Goal: Entertainment & Leisure: Consume media (video, audio)

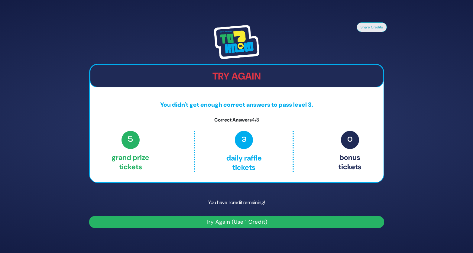
click at [247, 225] on button "Try Again (Use 1 Credit)" at bounding box center [236, 222] width 295 height 12
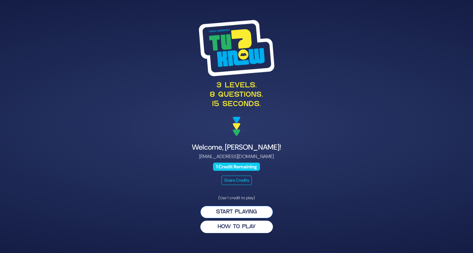
click at [234, 210] on button "Start Playing" at bounding box center [237, 212] width 73 height 12
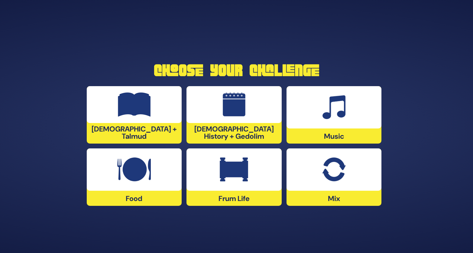
click at [340, 175] on img at bounding box center [334, 170] width 24 height 24
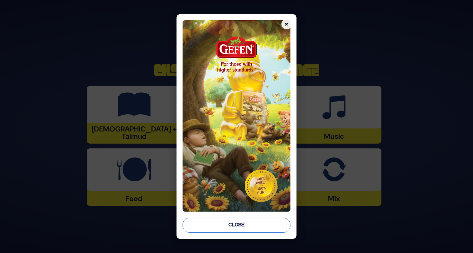
click at [241, 224] on button "Close" at bounding box center [237, 225] width 108 height 15
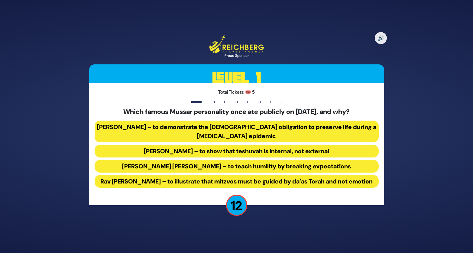
click at [214, 126] on button "Rav Yisroel Salanter – to demonstrate the halachic obligation to preserve life …" at bounding box center [237, 132] width 284 height 22
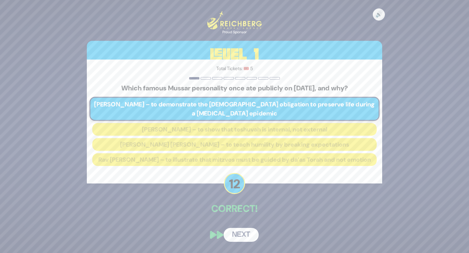
click at [242, 238] on button "Next" at bounding box center [241, 235] width 35 height 14
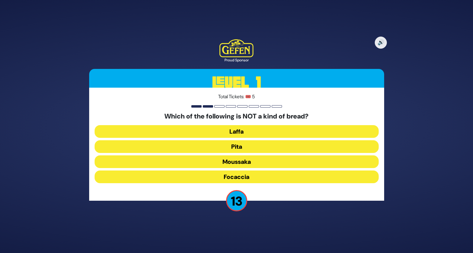
click at [243, 163] on button "Moussaka" at bounding box center [237, 161] width 284 height 13
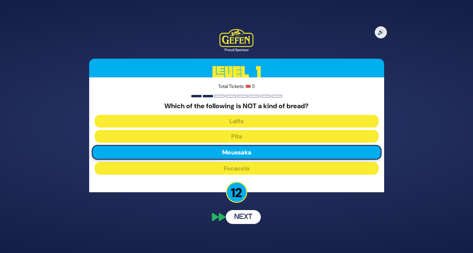
click at [243, 218] on div "🔊 Proud Sponsor Level 1 Total Tickets: 🎟️ 5 Which of the following is NOT a kin…" at bounding box center [237, 127] width 310 height 210
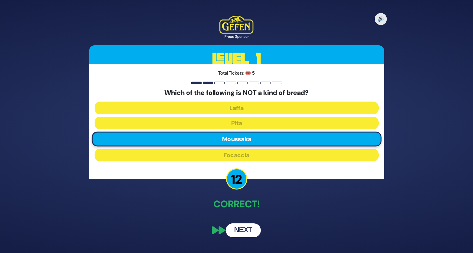
click at [240, 234] on button "Next" at bounding box center [243, 231] width 35 height 14
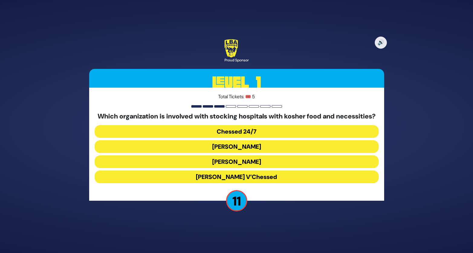
click at [257, 137] on button "Chessed 24/7" at bounding box center [237, 131] width 284 height 13
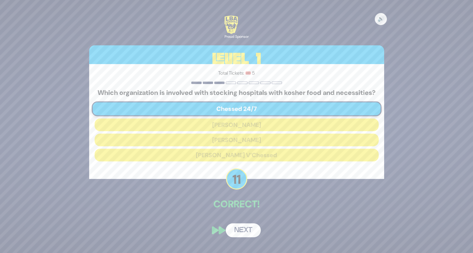
click at [242, 237] on button "Next" at bounding box center [243, 231] width 35 height 14
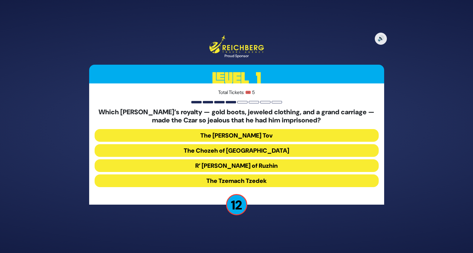
click at [209, 167] on button "R’ Yisroel of Ruzhin" at bounding box center [237, 165] width 284 height 13
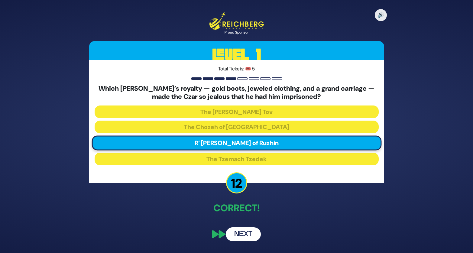
click at [243, 235] on button "Next" at bounding box center [243, 235] width 35 height 14
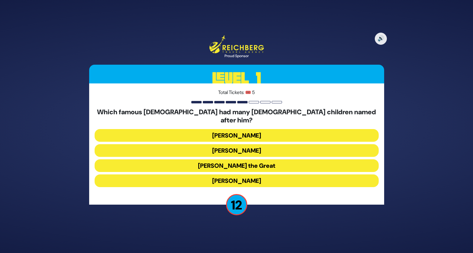
click at [261, 162] on button "Alexander the Great" at bounding box center [237, 165] width 284 height 13
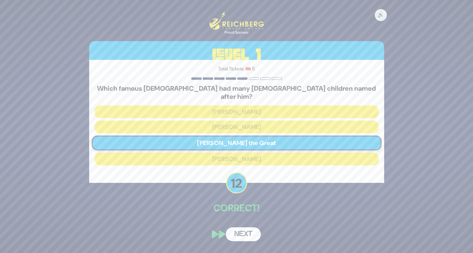
click at [246, 232] on button "Next" at bounding box center [243, 235] width 35 height 14
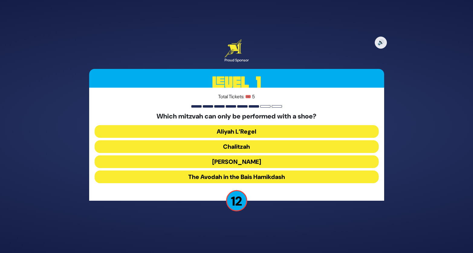
click at [259, 149] on button "Chalitzah" at bounding box center [237, 146] width 284 height 13
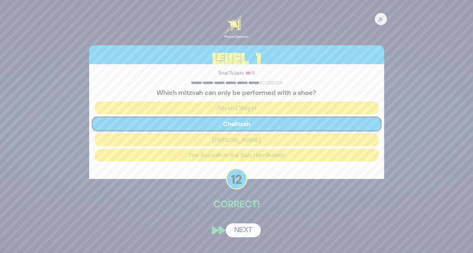
click at [243, 230] on button "Next" at bounding box center [243, 231] width 35 height 14
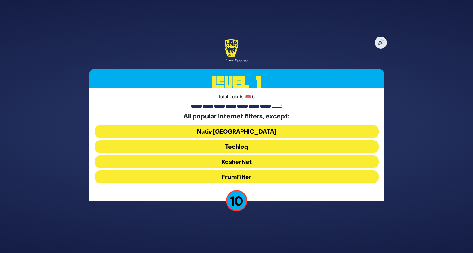
click at [255, 179] on button "FrumFilter" at bounding box center [237, 177] width 284 height 13
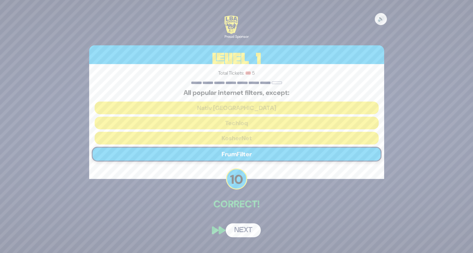
click at [247, 230] on button "Next" at bounding box center [243, 231] width 35 height 14
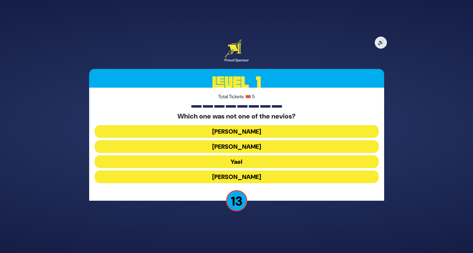
click at [256, 164] on button "Yael" at bounding box center [237, 161] width 284 height 13
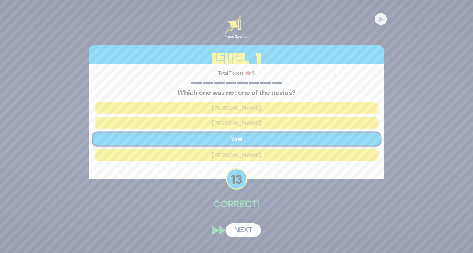
click at [245, 230] on button "Next" at bounding box center [243, 231] width 35 height 14
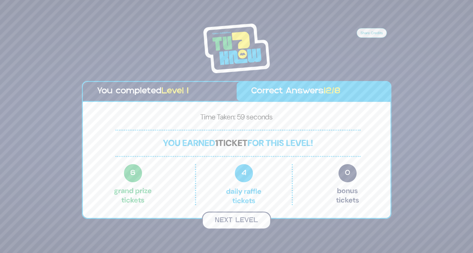
click at [244, 219] on button "Next Level" at bounding box center [236, 221] width 69 height 18
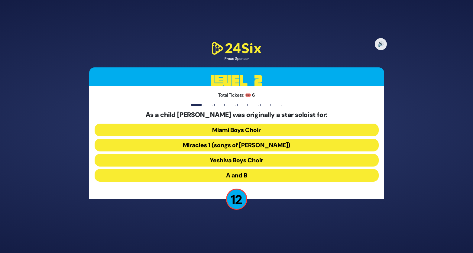
click at [200, 146] on button "Miracles 1 (songs of C. Neuhaus)" at bounding box center [237, 145] width 284 height 13
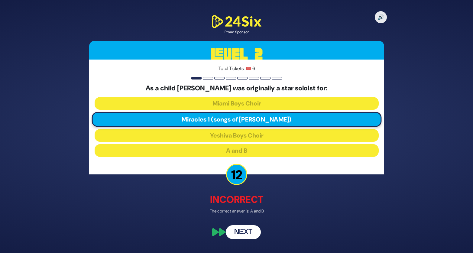
click at [256, 235] on button "Next" at bounding box center [243, 232] width 35 height 14
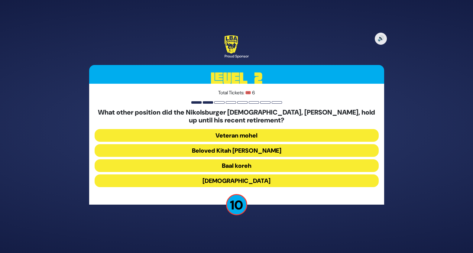
click at [184, 152] on button "Beloved Kitah Aleph Rebbi" at bounding box center [237, 150] width 284 height 13
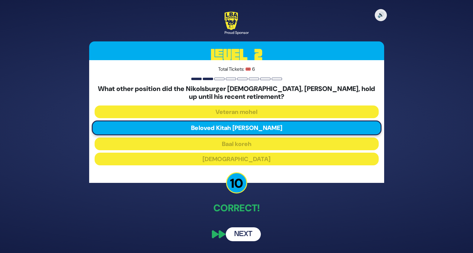
click at [245, 234] on button "Next" at bounding box center [243, 235] width 35 height 14
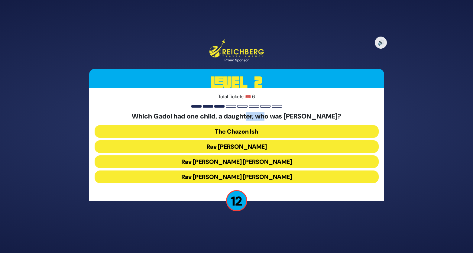
drag, startPoint x: 256, startPoint y: 115, endPoint x: 275, endPoint y: 116, distance: 19.4
click at [275, 116] on h5 "Which Gadol had one child, a daughter, who was niftar young?" at bounding box center [237, 117] width 284 height 8
click at [221, 162] on button "Rav Chaim Ozer Grodzinski" at bounding box center [237, 161] width 284 height 13
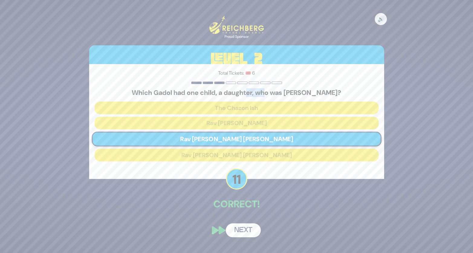
click at [242, 233] on button "Next" at bounding box center [243, 231] width 35 height 14
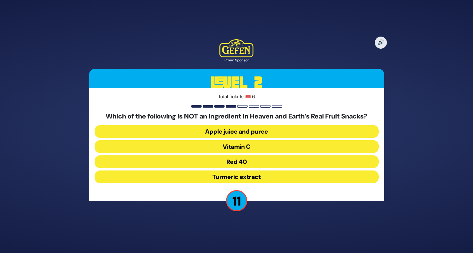
click at [242, 164] on button "Red 40" at bounding box center [237, 161] width 284 height 13
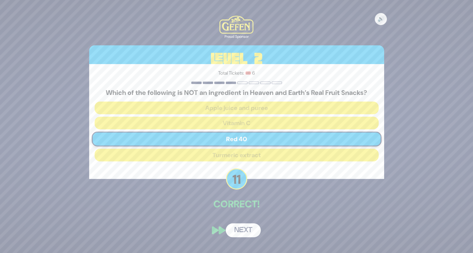
click at [246, 231] on button "Next" at bounding box center [243, 231] width 35 height 14
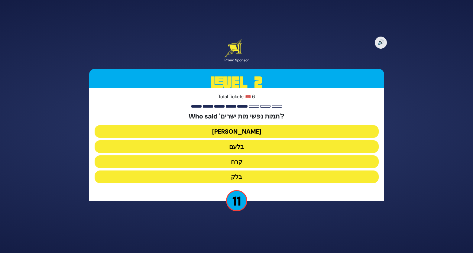
click at [251, 146] on button "בלעם" at bounding box center [237, 146] width 284 height 13
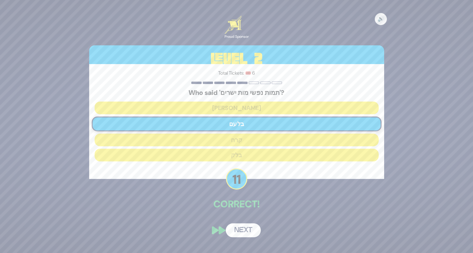
click at [237, 230] on button "Next" at bounding box center [243, 231] width 35 height 14
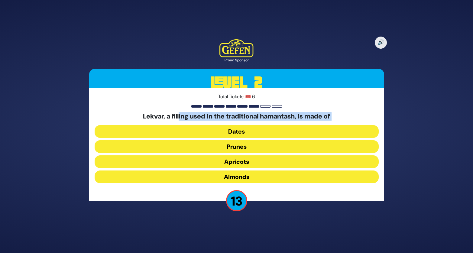
drag, startPoint x: 178, startPoint y: 118, endPoint x: 267, endPoint y: 122, distance: 88.4
click at [267, 122] on div "Lekvar, a filling used in the traditional hamantash, is made of Dates Prunes Ap…" at bounding box center [237, 149] width 284 height 73
click at [209, 148] on button "Prunes" at bounding box center [237, 146] width 284 height 13
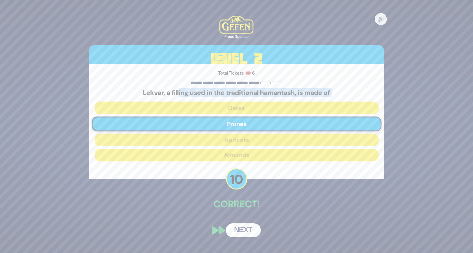
click at [236, 228] on button "Next" at bounding box center [243, 231] width 35 height 14
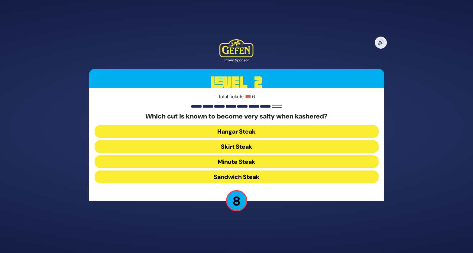
click at [194, 149] on button "Skirt Steak" at bounding box center [237, 146] width 284 height 13
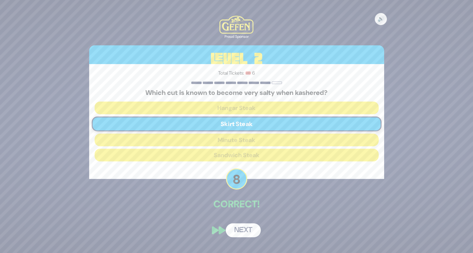
click at [243, 234] on button "Next" at bounding box center [243, 231] width 35 height 14
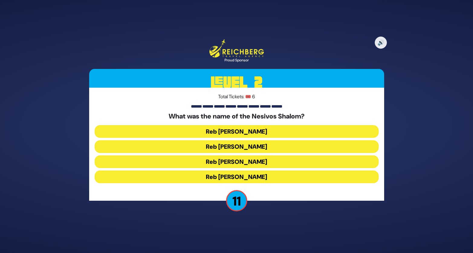
click at [210, 161] on button "Reb Shulem Noach" at bounding box center [237, 161] width 284 height 13
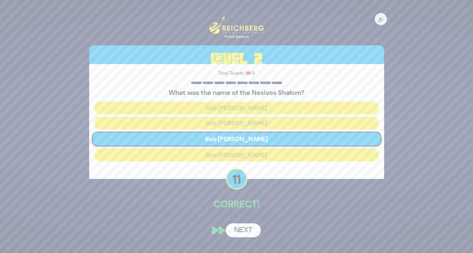
click at [241, 230] on button "Next" at bounding box center [243, 231] width 35 height 14
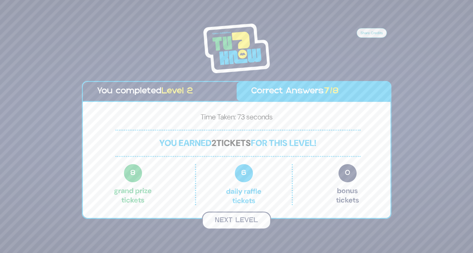
click at [229, 222] on button "Next Level" at bounding box center [236, 221] width 69 height 18
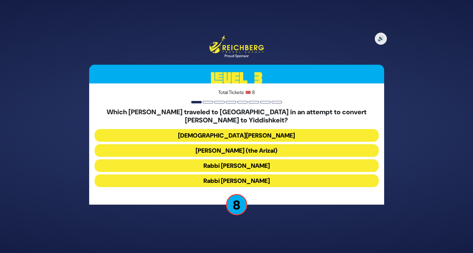
click at [180, 182] on button "Rabbi Shlomo Molcho" at bounding box center [237, 181] width 284 height 13
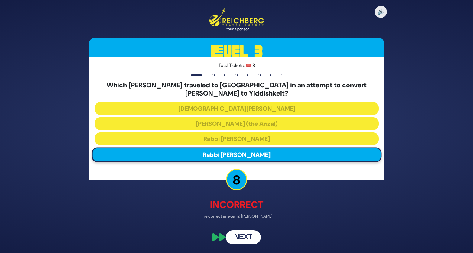
click at [242, 237] on button "Next" at bounding box center [243, 238] width 35 height 14
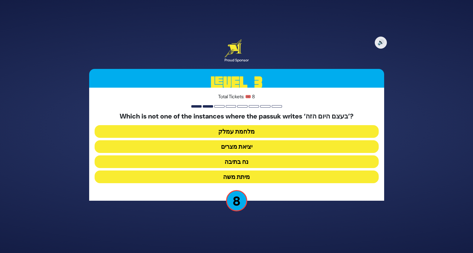
click at [200, 133] on button "מלחמת עמלק" at bounding box center [237, 131] width 284 height 13
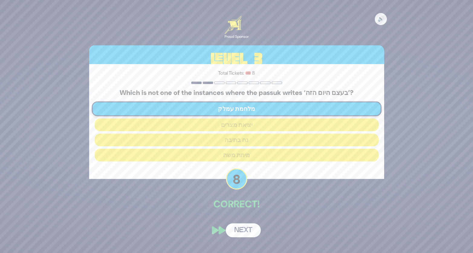
click at [244, 231] on button "Next" at bounding box center [243, 231] width 35 height 14
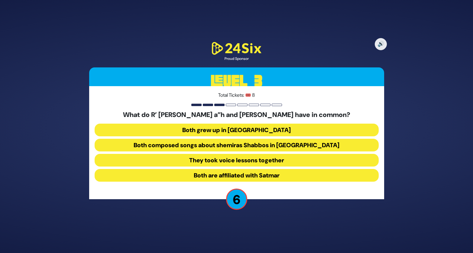
click at [184, 145] on button "Both composed songs about shemiras Shabbos in America" at bounding box center [237, 145] width 284 height 13
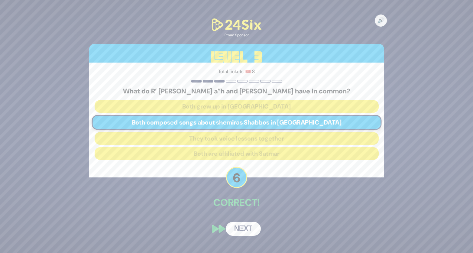
click at [243, 229] on button "Next" at bounding box center [243, 229] width 35 height 14
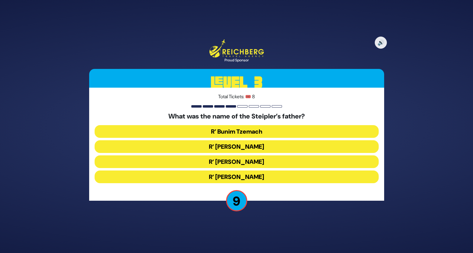
click at [199, 147] on button "R’ Boruch Peretz" at bounding box center [237, 146] width 284 height 13
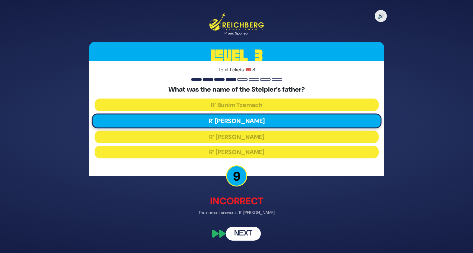
click at [238, 237] on button "Next" at bounding box center [243, 234] width 35 height 14
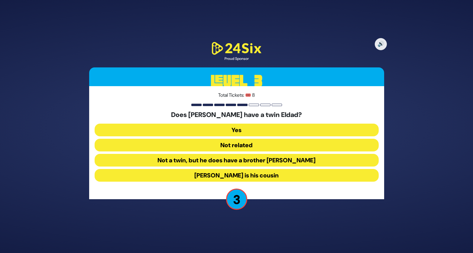
click at [197, 161] on button "Not a twin, but he does have a brother Eldad" at bounding box center [237, 160] width 284 height 13
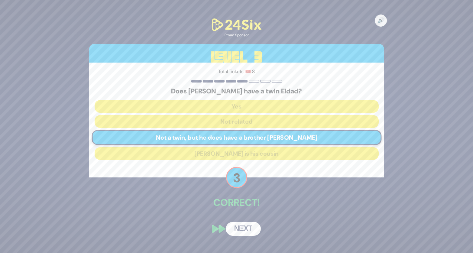
click at [243, 231] on button "Next" at bounding box center [243, 229] width 35 height 14
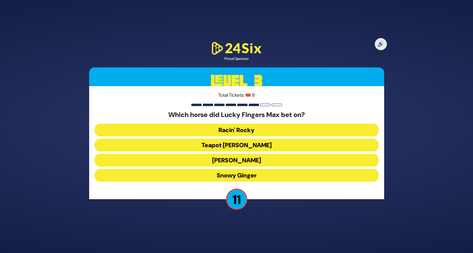
click at [245, 160] on button "Tiger Malone" at bounding box center [237, 160] width 284 height 13
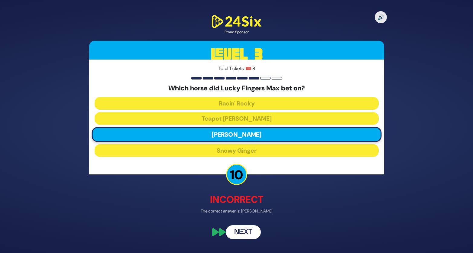
click at [237, 235] on button "Next" at bounding box center [243, 232] width 35 height 14
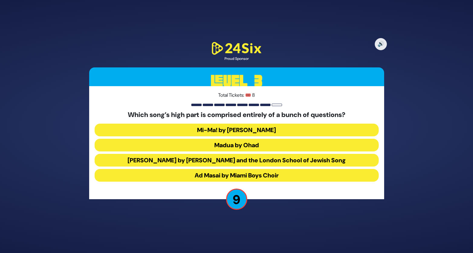
click at [229, 130] on button "Mi-Ma! by Avraham Fried" at bounding box center [237, 130] width 284 height 13
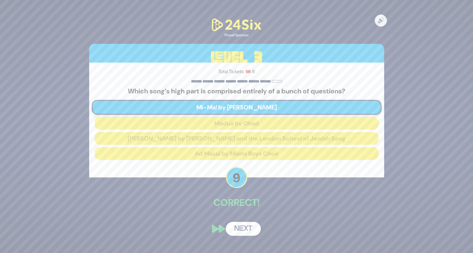
click at [237, 231] on button "Next" at bounding box center [243, 229] width 35 height 14
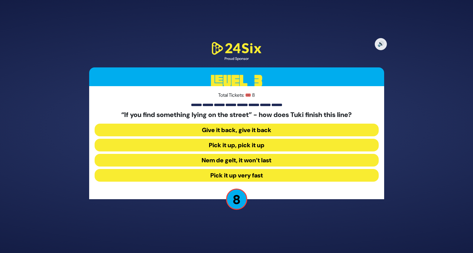
click at [194, 161] on button "Nem de gelt, it won’t last" at bounding box center [237, 160] width 284 height 13
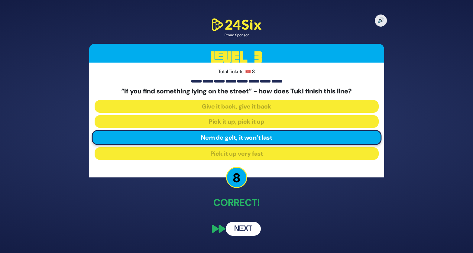
click at [243, 229] on button "Next" at bounding box center [243, 229] width 35 height 14
click at [241, 231] on button "Next" at bounding box center [243, 229] width 35 height 14
click at [152, 219] on div "🔊 Proud Sponsor Level 3 Total Tickets: 🎟️ 8 “If you find something lying on the…" at bounding box center [237, 127] width 310 height 234
click at [241, 230] on button "Next" at bounding box center [243, 229] width 35 height 14
click at [181, 218] on div "🔊 Proud Sponsor Level 3 Total Tickets: 🎟️ 8 “If you find something lying on the…" at bounding box center [237, 127] width 310 height 234
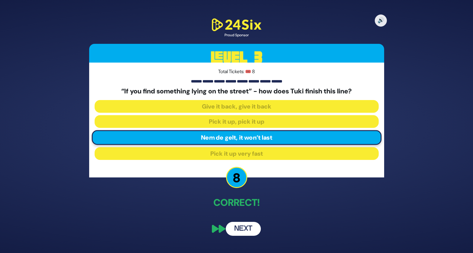
click at [236, 181] on p "8" at bounding box center [236, 177] width 21 height 21
drag, startPoint x: 264, startPoint y: 191, endPoint x: 297, endPoint y: 200, distance: 34.2
click at [297, 200] on div "🔊 Proud Sponsor Level 3 Total Tickets: 🎟️ 8 “If you find something lying on the…" at bounding box center [237, 127] width 310 height 234
click at [243, 228] on button "Next" at bounding box center [243, 229] width 35 height 14
click at [304, 224] on div "🔊 Proud Sponsor Level 3 Total Tickets: 🎟️ 8 “If you find something lying on the…" at bounding box center [237, 127] width 310 height 234
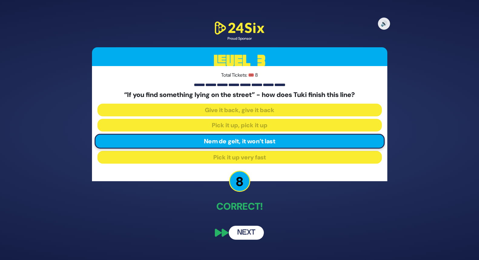
click at [205, 213] on p "Correct!" at bounding box center [239, 206] width 295 height 15
click at [243, 230] on button "Next" at bounding box center [246, 232] width 35 height 14
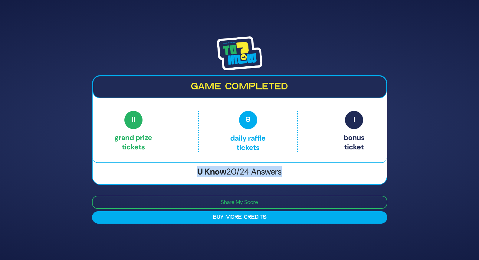
drag, startPoint x: 213, startPoint y: 171, endPoint x: 282, endPoint y: 179, distance: 69.8
click at [283, 177] on h3 "U Know 20/24 Answers" at bounding box center [240, 171] width 294 height 10
click at [296, 177] on div "Game completed 11 Grand Prize tickets 9 Daily Raffle tickets 1 Bonus ticket 11 …" at bounding box center [239, 130] width 295 height 110
click at [235, 46] on img at bounding box center [239, 53] width 45 height 34
click at [219, 51] on img at bounding box center [239, 53] width 45 height 34
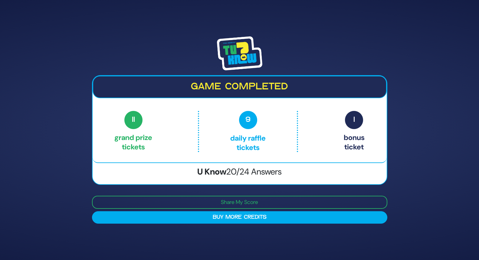
click at [227, 48] on img at bounding box center [239, 53] width 45 height 34
